Goal: Check status

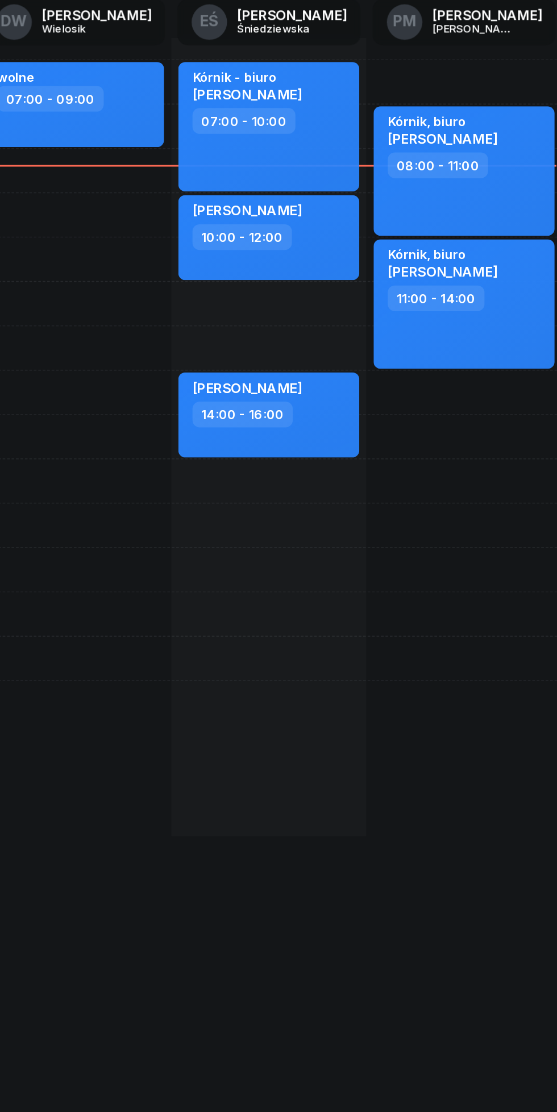
click at [207, 312] on div "10:00 - 12:00" at bounding box center [223, 307] width 64 height 16
select select "10"
select select "12"
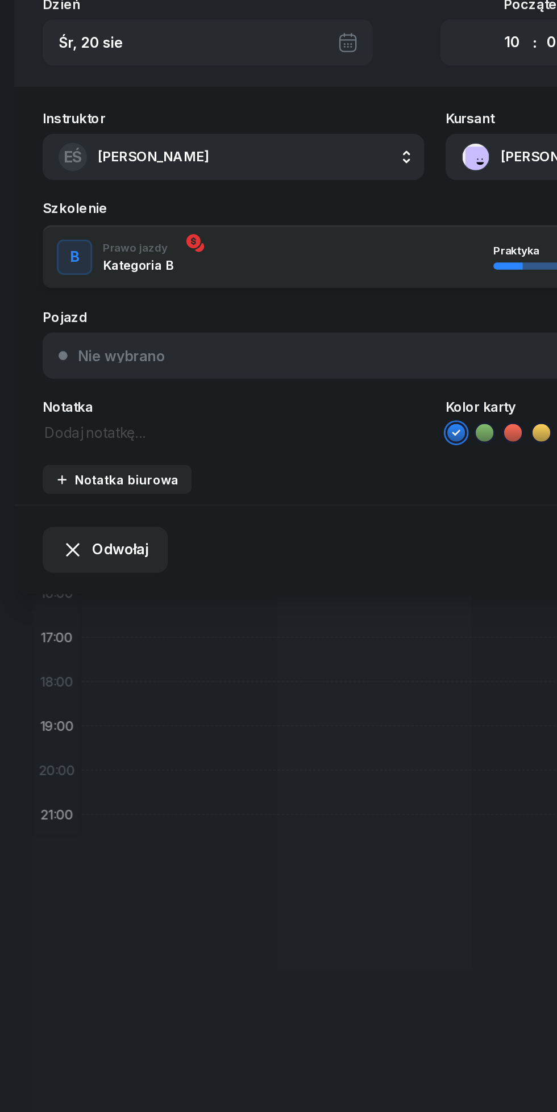
click at [331, 172] on button "[PERSON_NAME]" at bounding box center [407, 171] width 244 height 30
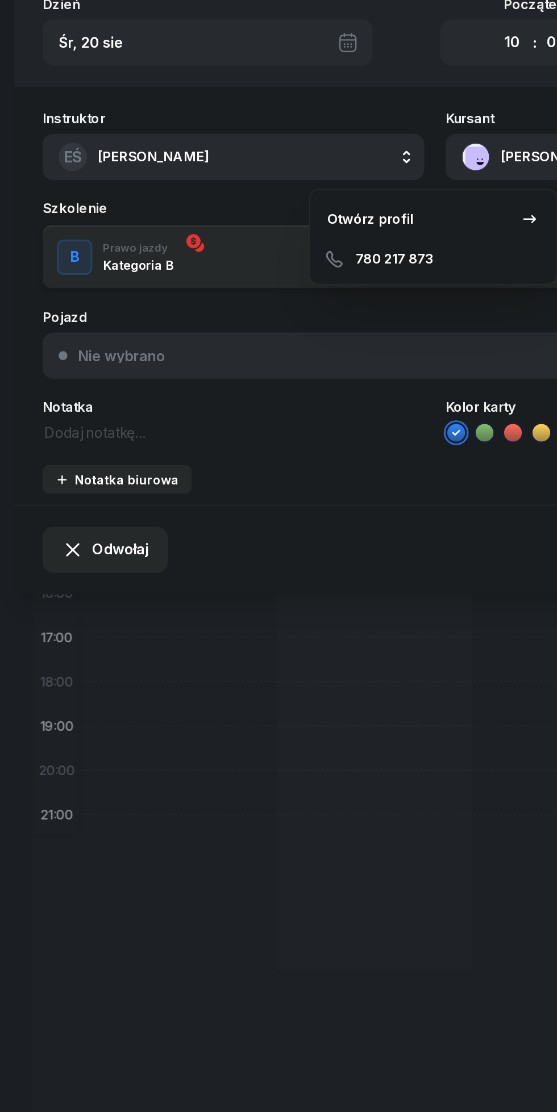
click at [236, 206] on div "Otwórz profil" at bounding box center [237, 210] width 55 height 15
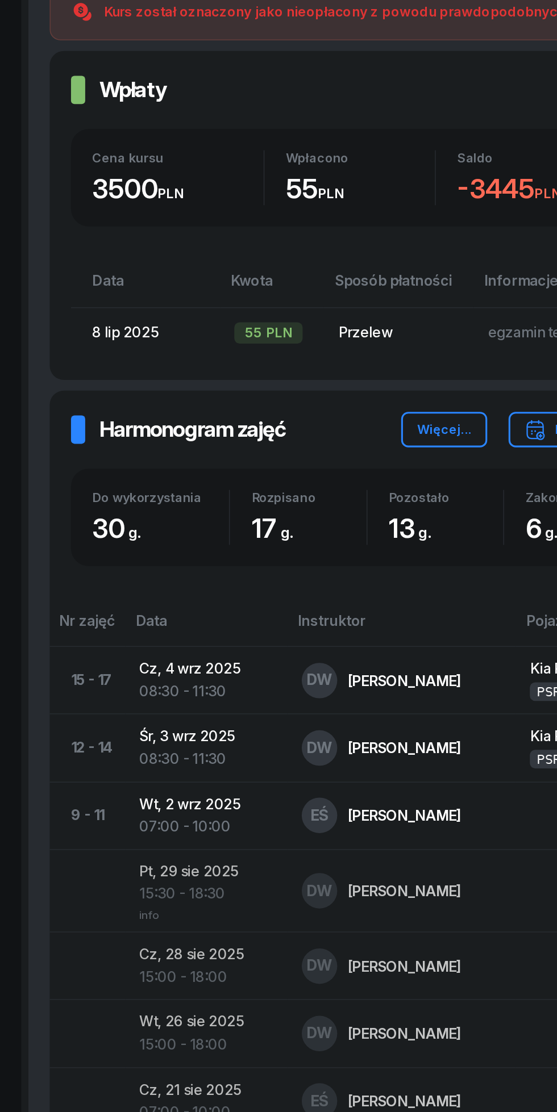
scroll to position [253, 0]
